Goal: Download file/media

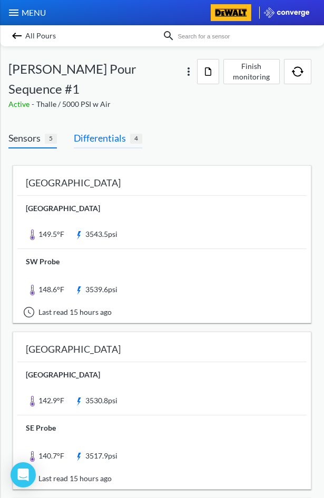
click at [105, 131] on span "Differentials" at bounding box center [102, 138] width 56 height 15
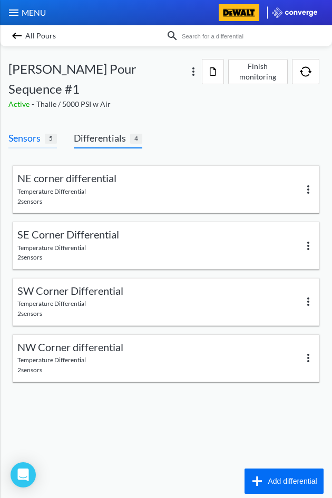
click at [25, 132] on span "Sensors 5" at bounding box center [32, 140] width 48 height 18
click at [32, 131] on span "Sensors" at bounding box center [26, 138] width 36 height 15
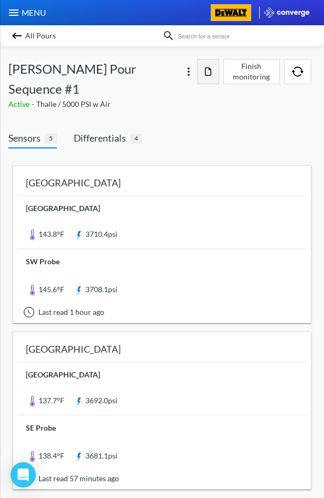
click at [200, 79] on button "button" at bounding box center [208, 71] width 22 height 25
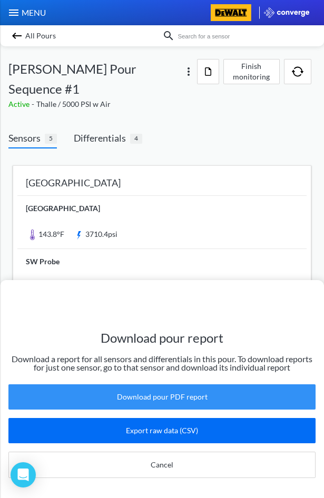
click at [154, 385] on button "Download pour PDF report" at bounding box center [161, 397] width 307 height 25
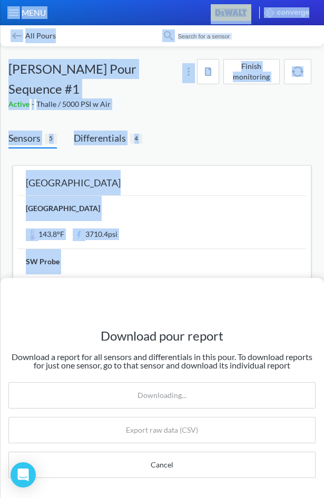
drag, startPoint x: 74, startPoint y: 283, endPoint x: 756, endPoint y: 289, distance: 681.2
click at [324, 289] on html "Sorry, this feature is not available in the demo OK MENU 24-397 LWTP Pours Site…" at bounding box center [162, 249] width 324 height 498
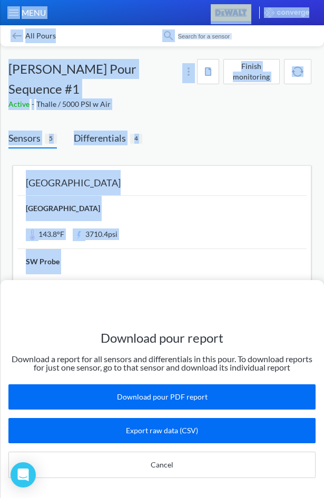
click at [75, 286] on div "Download pour report Download a report for all sensors and differentials in thi…" at bounding box center [162, 389] width 324 height 218
drag, startPoint x: 110, startPoint y: 278, endPoint x: 404, endPoint y: 289, distance: 293.7
click at [324, 289] on html "Sorry, this feature is not available in the demo OK MENU 24-397 LWTP Pours Site…" at bounding box center [162, 249] width 324 height 498
click at [200, 257] on div "Download pour report Download a report for all sensors and differentials in thi…" at bounding box center [162, 249] width 324 height 498
